Goal: Navigation & Orientation: Go to known website

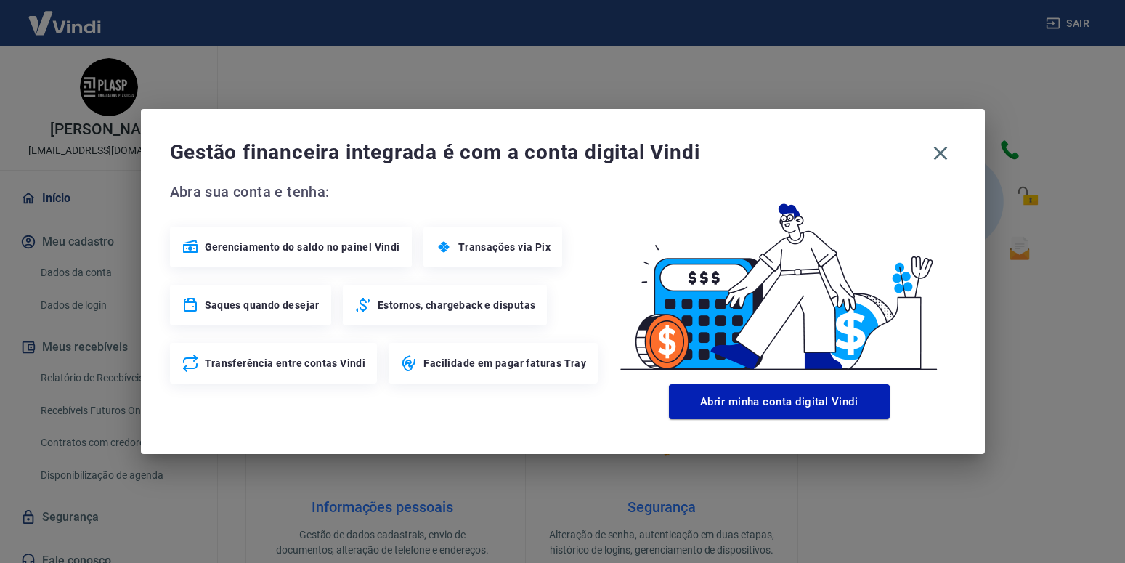
click at [948, 149] on icon "button" at bounding box center [940, 153] width 23 height 23
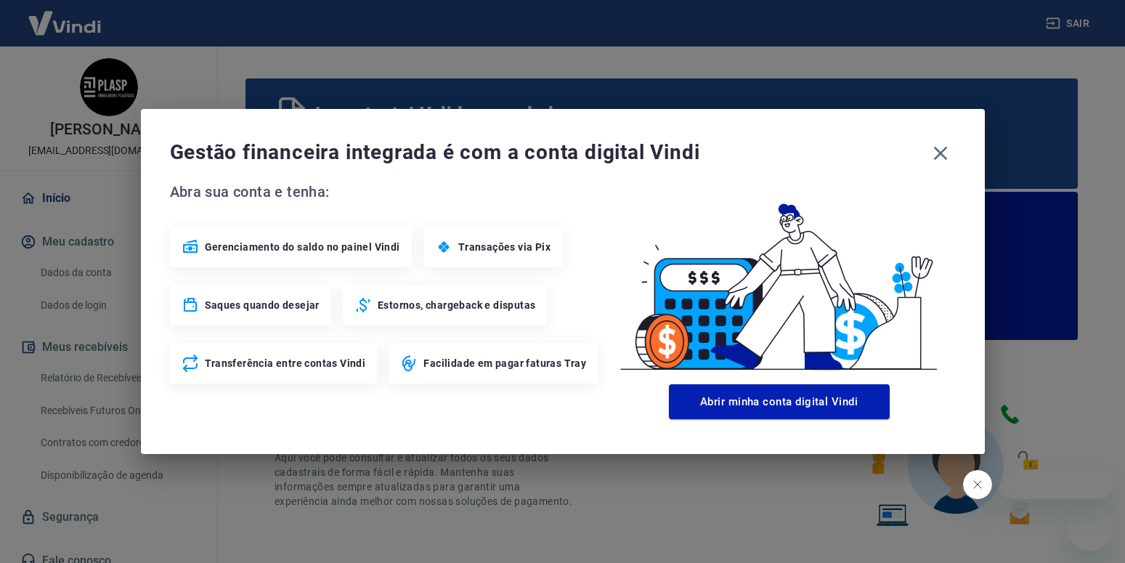
click at [940, 152] on icon "button" at bounding box center [940, 154] width 14 height 14
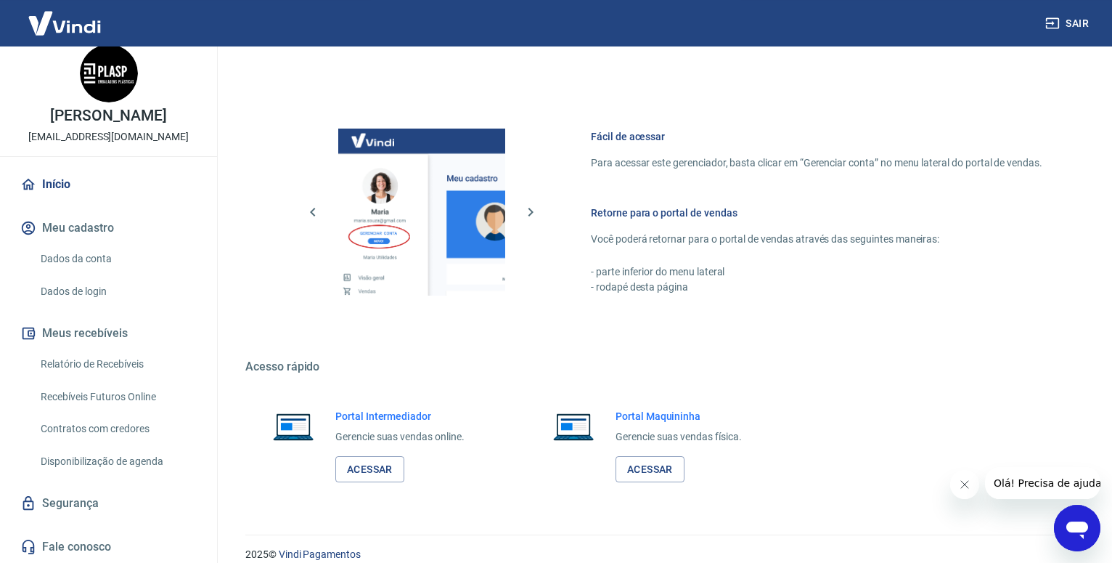
scroll to position [848, 0]
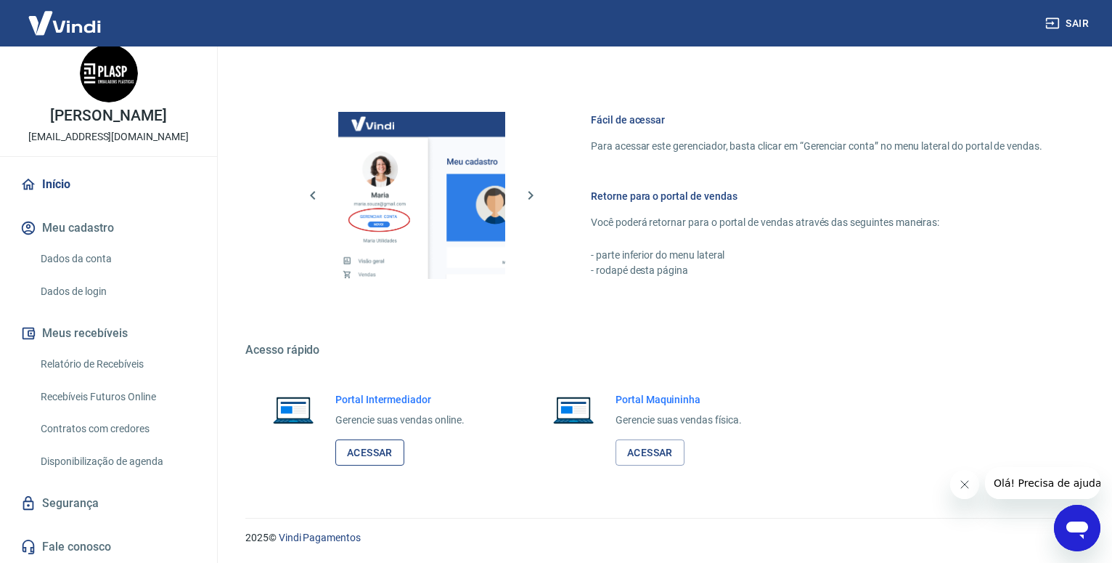
click at [369, 443] on link "Acessar" at bounding box center [369, 452] width 69 height 27
